Goal: Task Accomplishment & Management: Complete application form

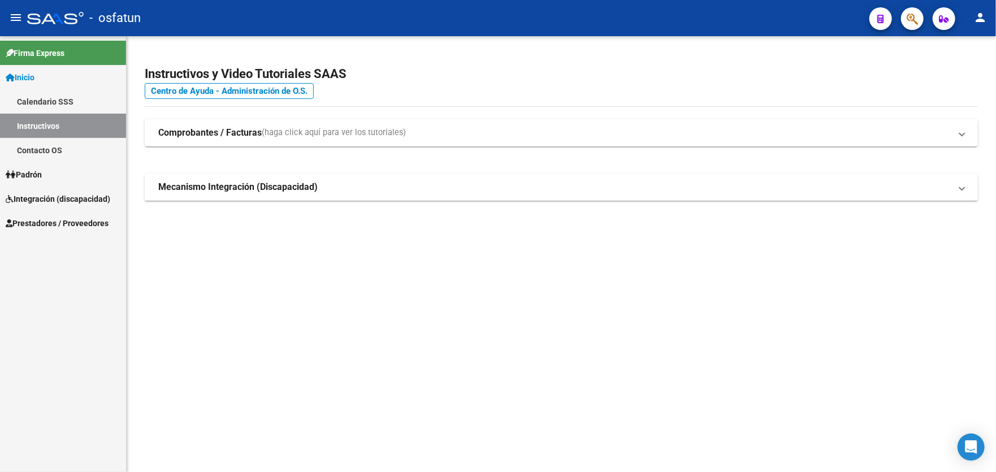
click at [49, 223] on span "Prestadores / Proveedores" at bounding box center [57, 223] width 103 height 12
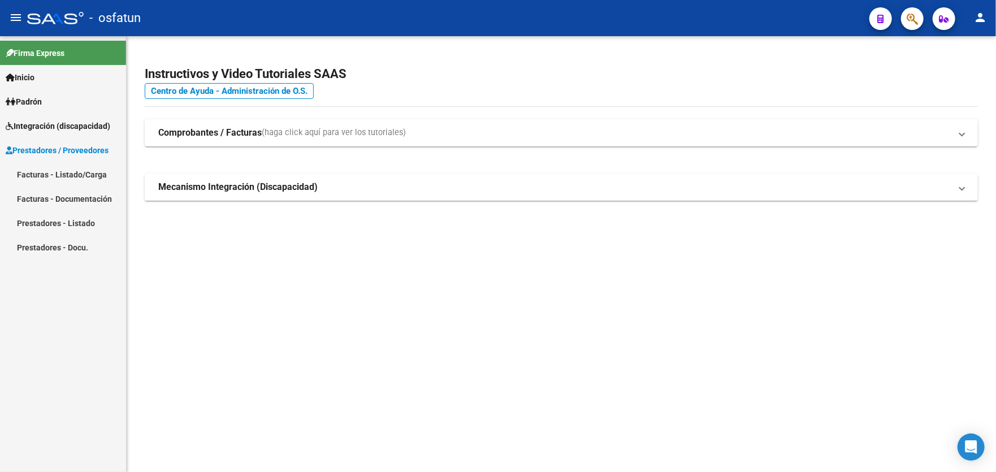
click at [69, 176] on link "Facturas - Listado/Carga" at bounding box center [63, 174] width 126 height 24
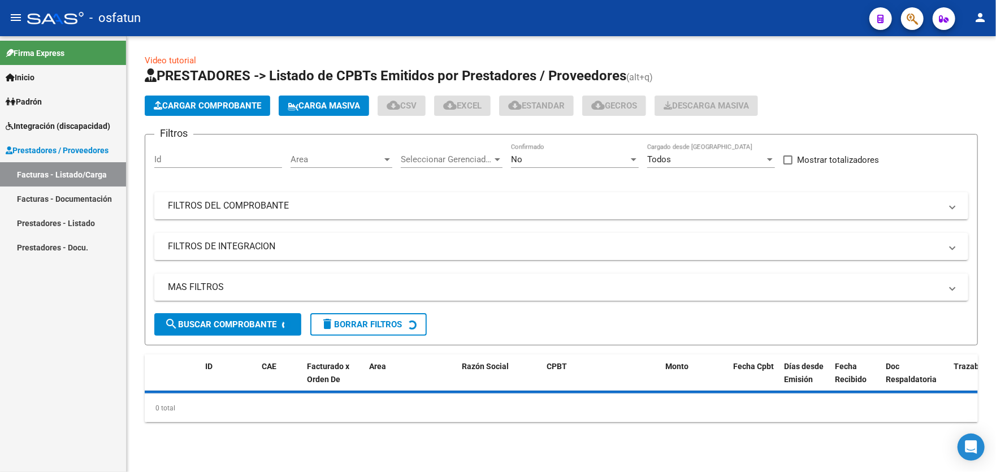
click at [204, 107] on span "Cargar Comprobante" at bounding box center [207, 106] width 107 height 10
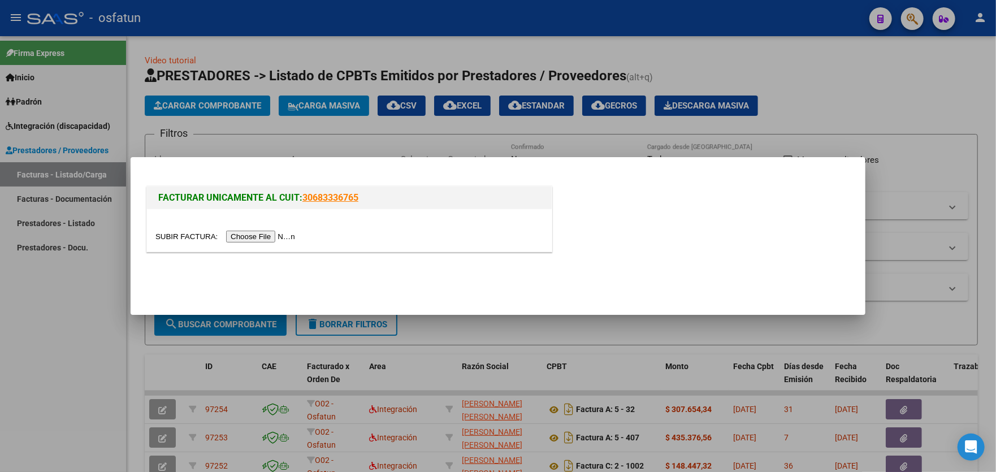
click at [260, 236] on input "file" at bounding box center [226, 237] width 143 height 12
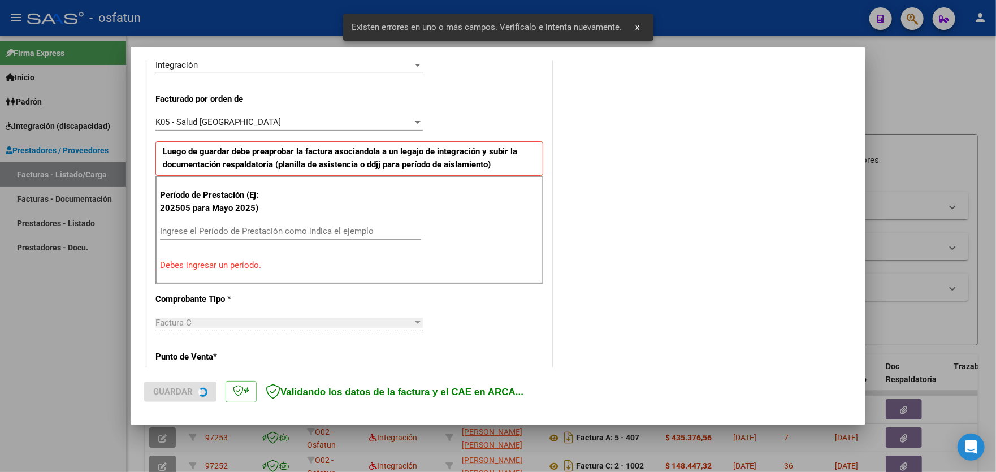
scroll to position [296, 0]
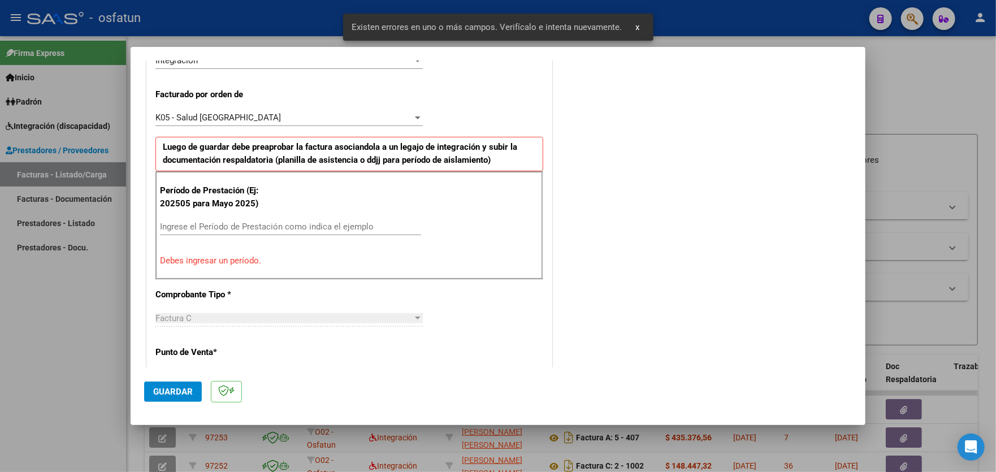
click at [331, 117] on div "K05 - Salud [GEOGRAPHIC_DATA]" at bounding box center [283, 117] width 257 height 10
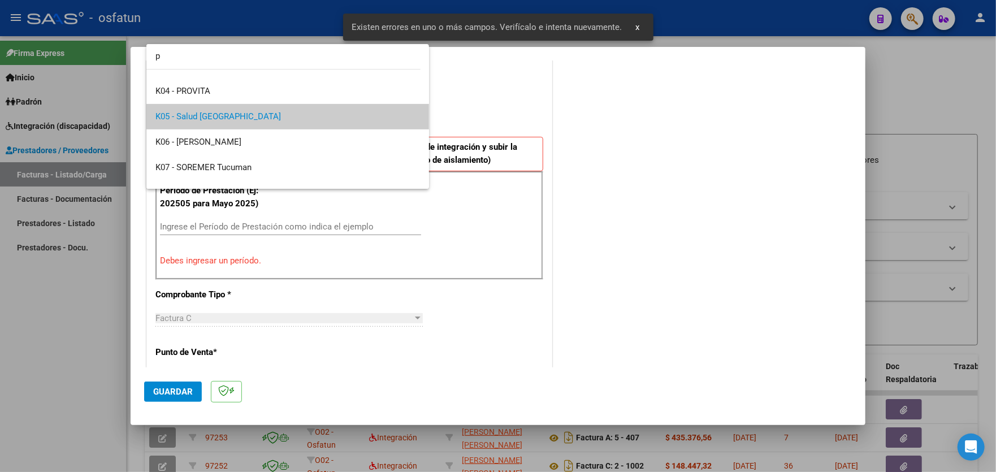
scroll to position [0, 0]
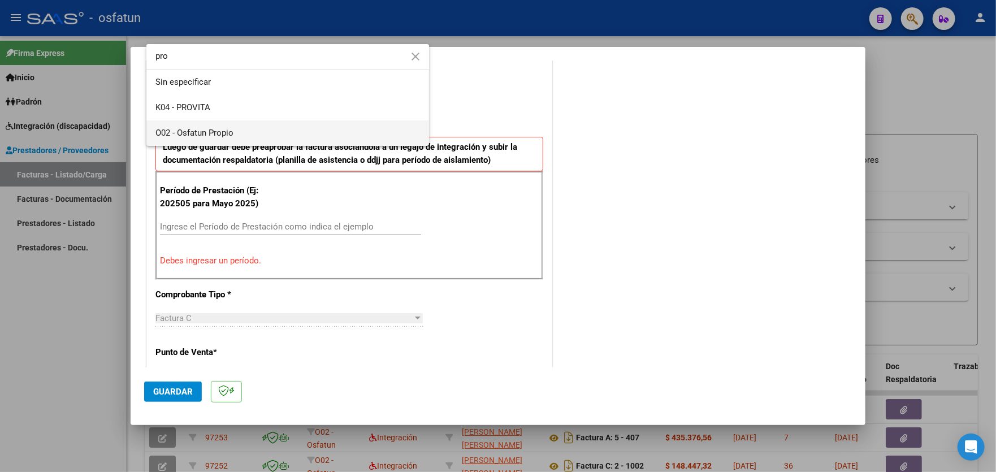
type input "pro"
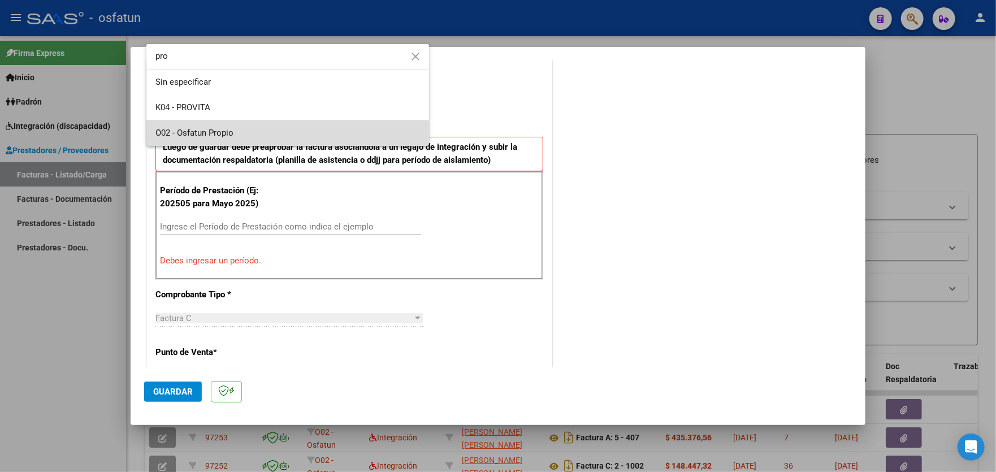
click at [329, 133] on span "O02 - Osfatun Propio" at bounding box center [287, 132] width 264 height 25
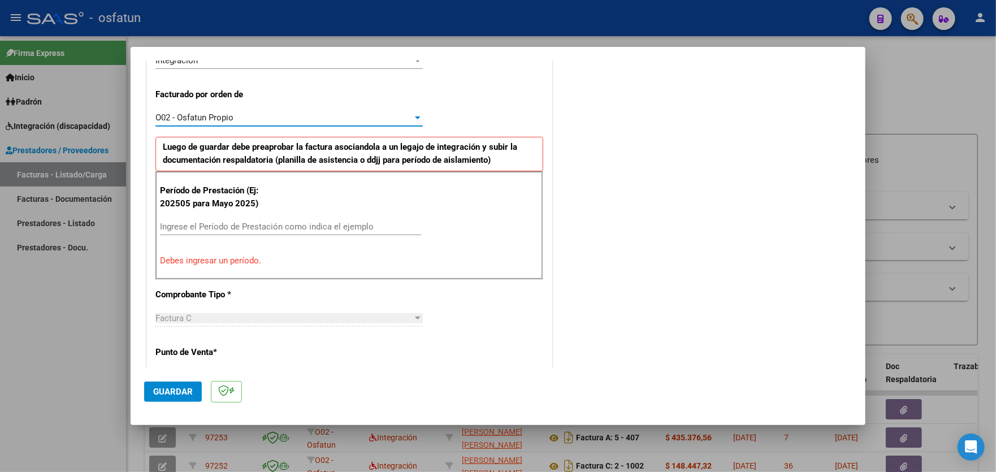
click at [277, 224] on input "Ingrese el Período de Prestación como indica el ejemplo" at bounding box center [290, 227] width 261 height 10
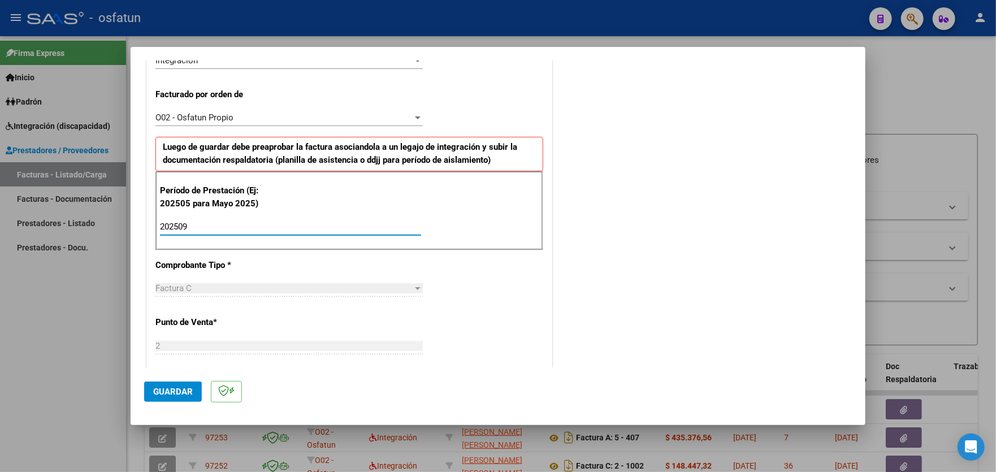
type input "202509"
click at [173, 389] on span "Guardar" at bounding box center [173, 391] width 40 height 10
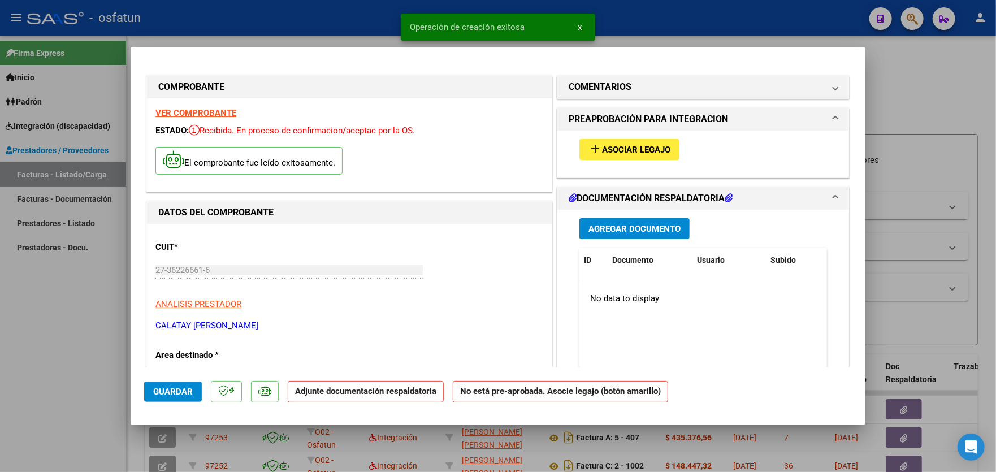
click at [624, 149] on span "Asociar Legajo" at bounding box center [636, 150] width 68 height 10
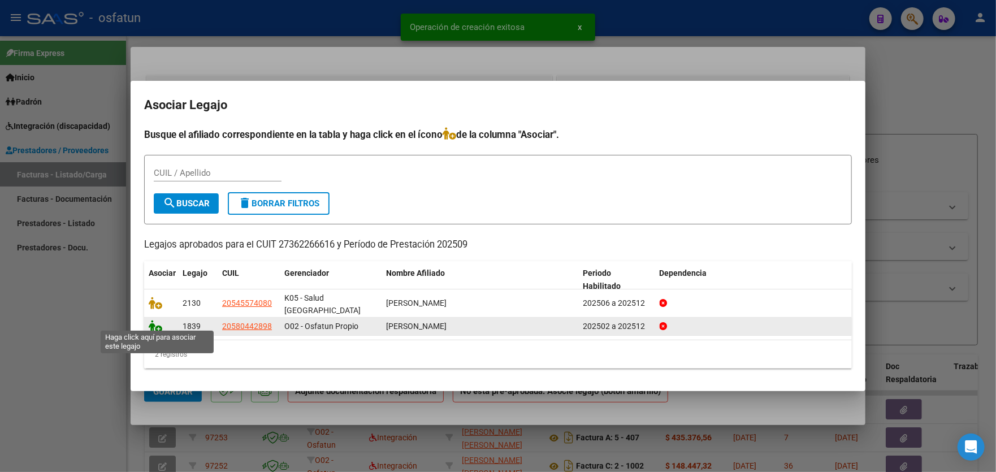
click at [158, 323] on icon at bounding box center [156, 326] width 14 height 12
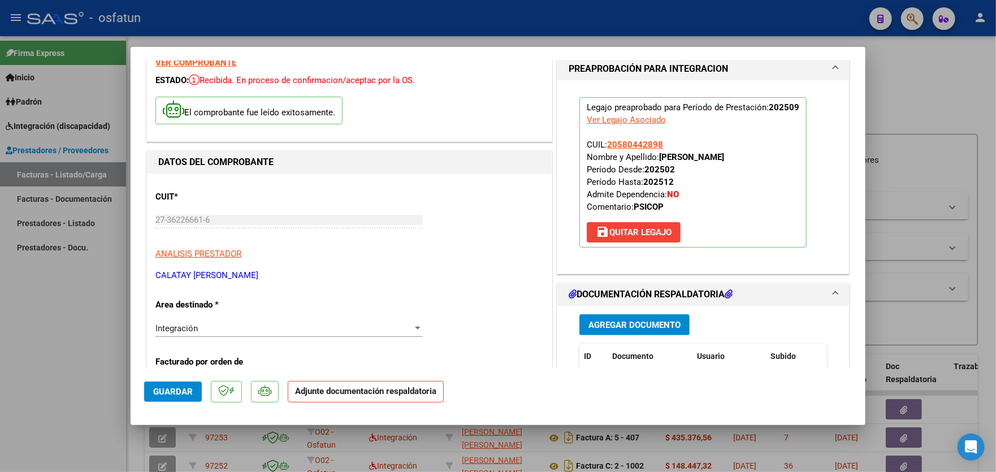
scroll to position [170, 0]
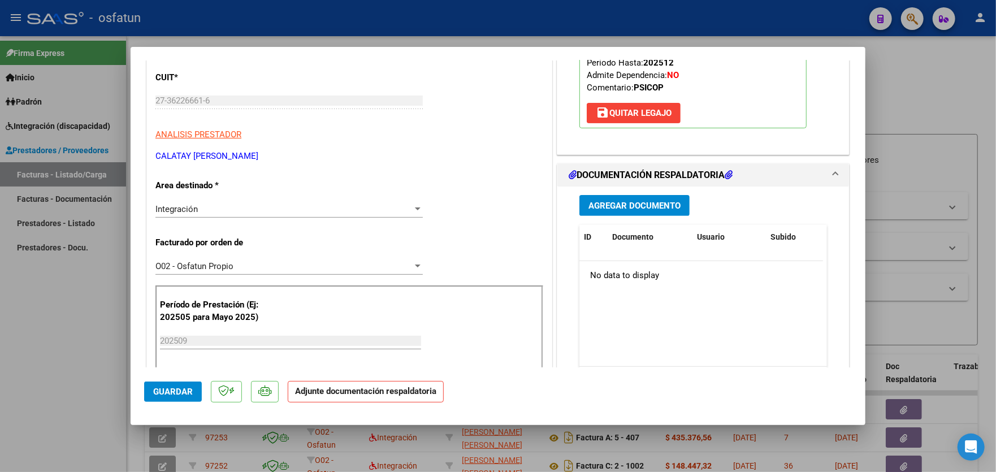
click at [646, 206] on span "Agregar Documento" at bounding box center [634, 206] width 92 height 10
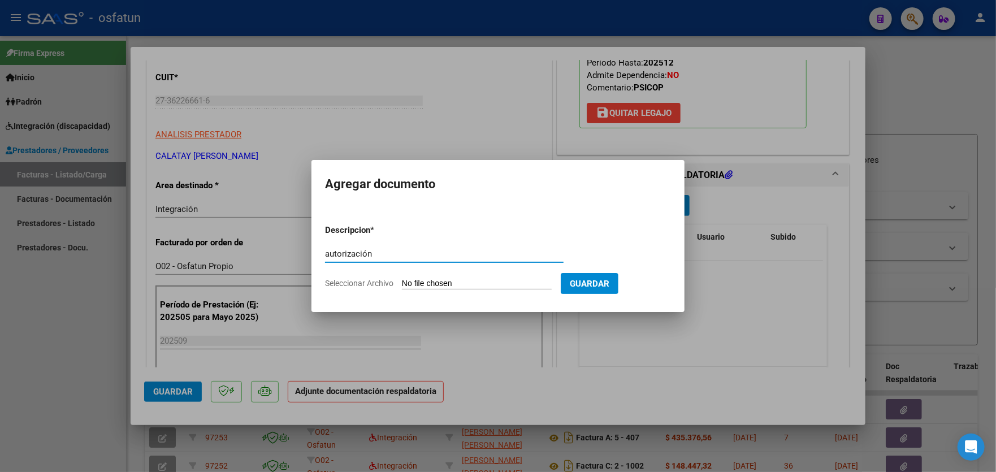
type input "autorización"
click at [446, 273] on form "Descripcion * autorización Escriba aquí una descripcion Seleccionar Archivo Gua…" at bounding box center [498, 256] width 346 height 82
click at [459, 286] on input "Seleccionar Archivo" at bounding box center [477, 284] width 150 height 11
type input "C:\fakepath\order_3330861.pdf"
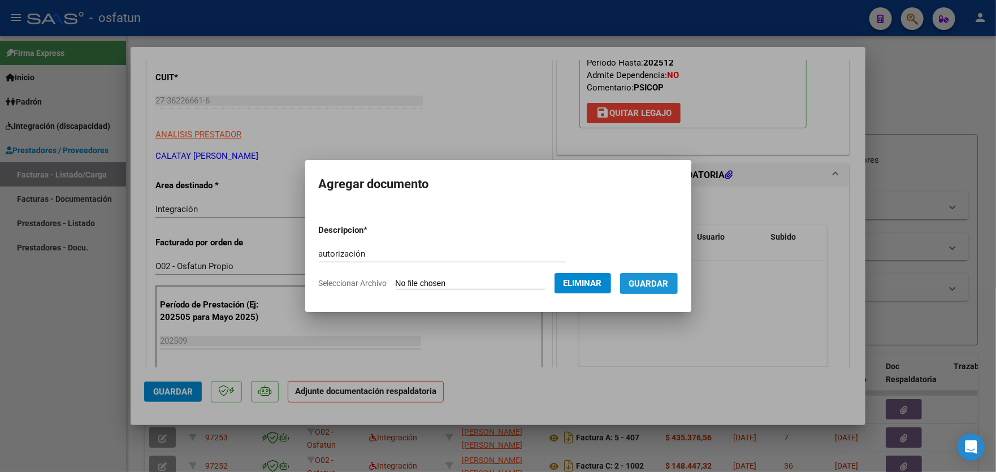
click at [653, 292] on button "Guardar" at bounding box center [649, 283] width 58 height 21
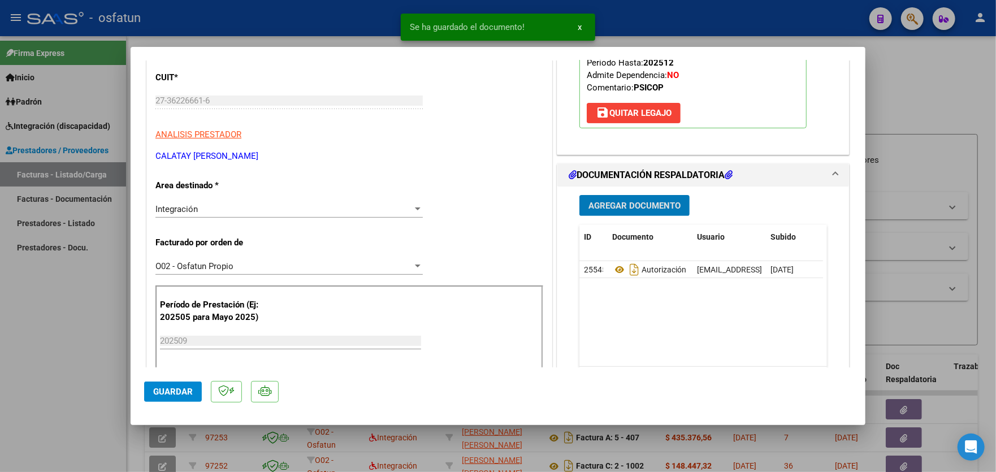
click at [639, 206] on span "Agregar Documento" at bounding box center [634, 206] width 92 height 10
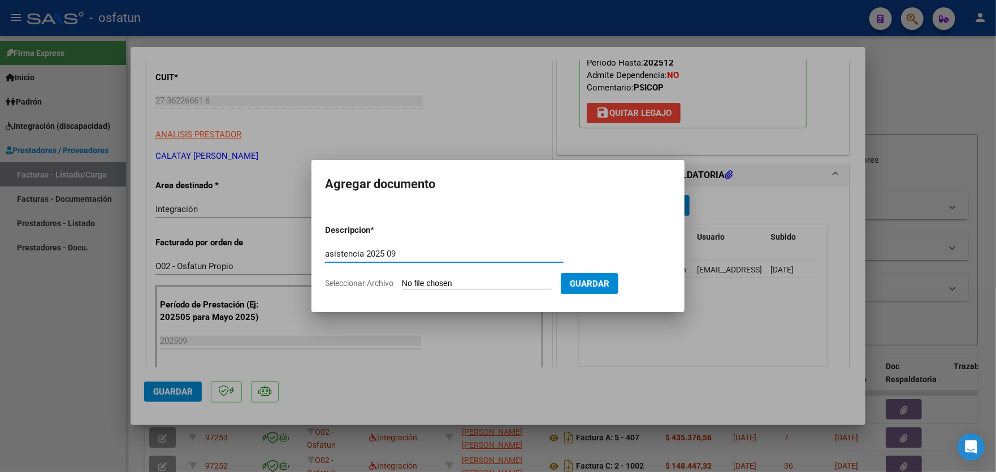
type input "asistencia 2025 09"
click at [538, 277] on form "Descripcion * asistencia 2025 09 Escriba aquí una descripcion Seleccionar Archi…" at bounding box center [498, 256] width 346 height 82
click at [428, 280] on input "Seleccionar Archivo" at bounding box center [477, 284] width 150 height 11
type input "C:\fakepath\asistencia [PERSON_NAME].pdf"
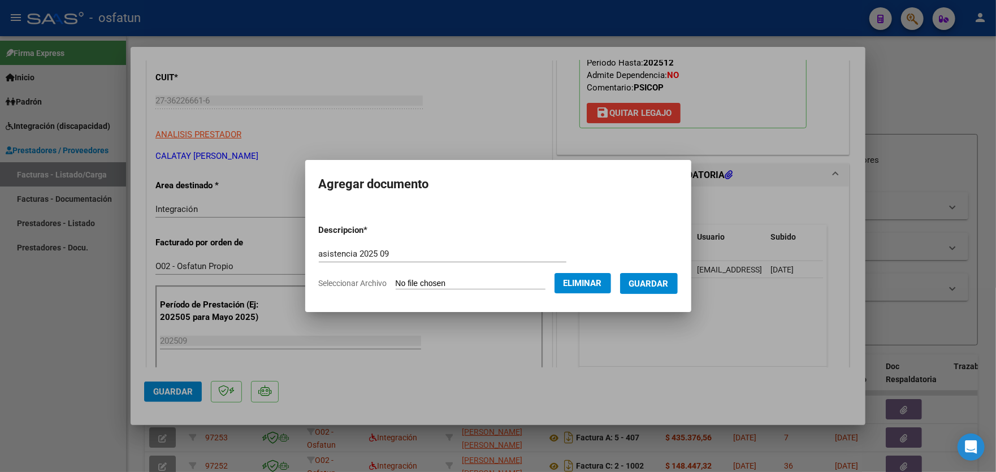
click at [658, 285] on span "Guardar" at bounding box center [649, 284] width 40 height 10
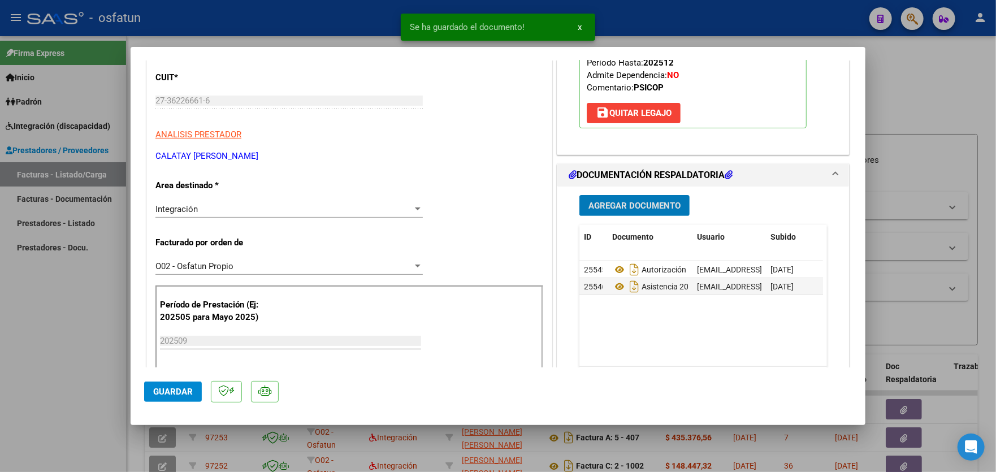
click at [159, 389] on span "Guardar" at bounding box center [173, 391] width 40 height 10
click at [57, 313] on div at bounding box center [498, 236] width 996 height 472
type input "$ 0,00"
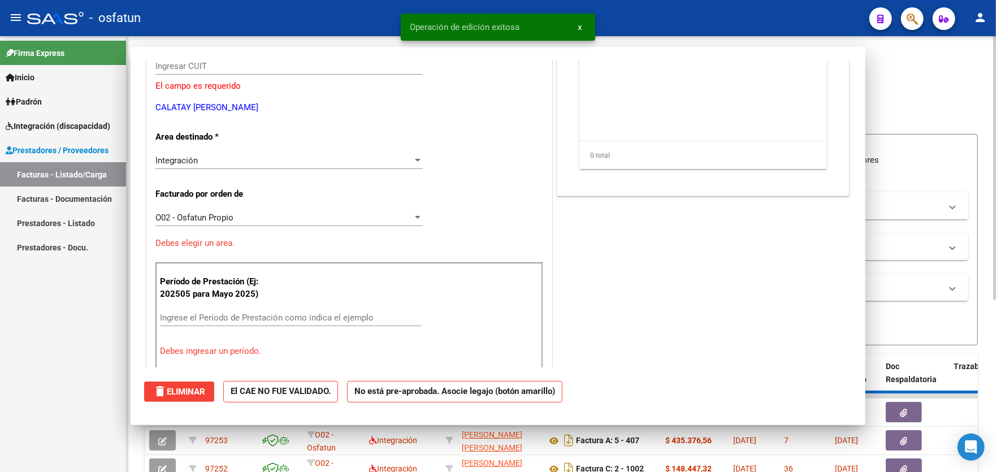
scroll to position [0, 0]
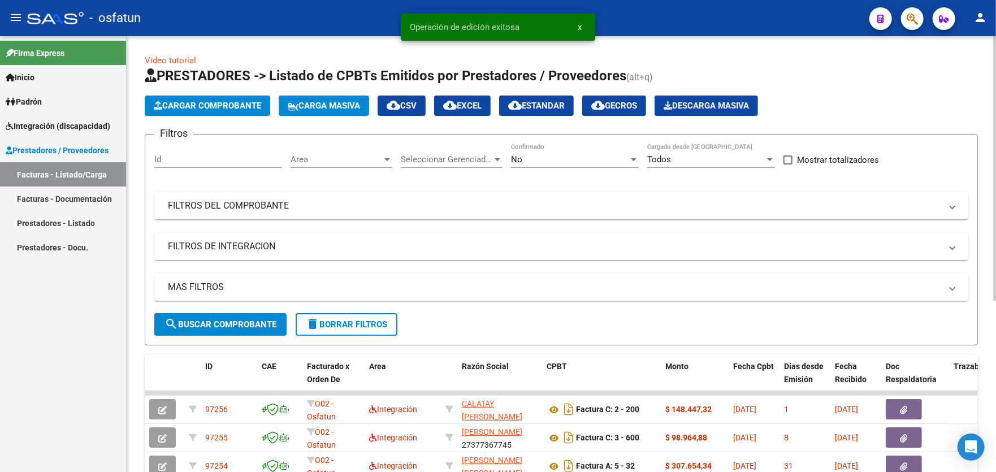
click at [924, 146] on div "Filtros Id Area Area Seleccionar Gerenciador Seleccionar Gerenciador No Confirm…" at bounding box center [561, 229] width 814 height 170
